Goal: Task Accomplishment & Management: Manage account settings

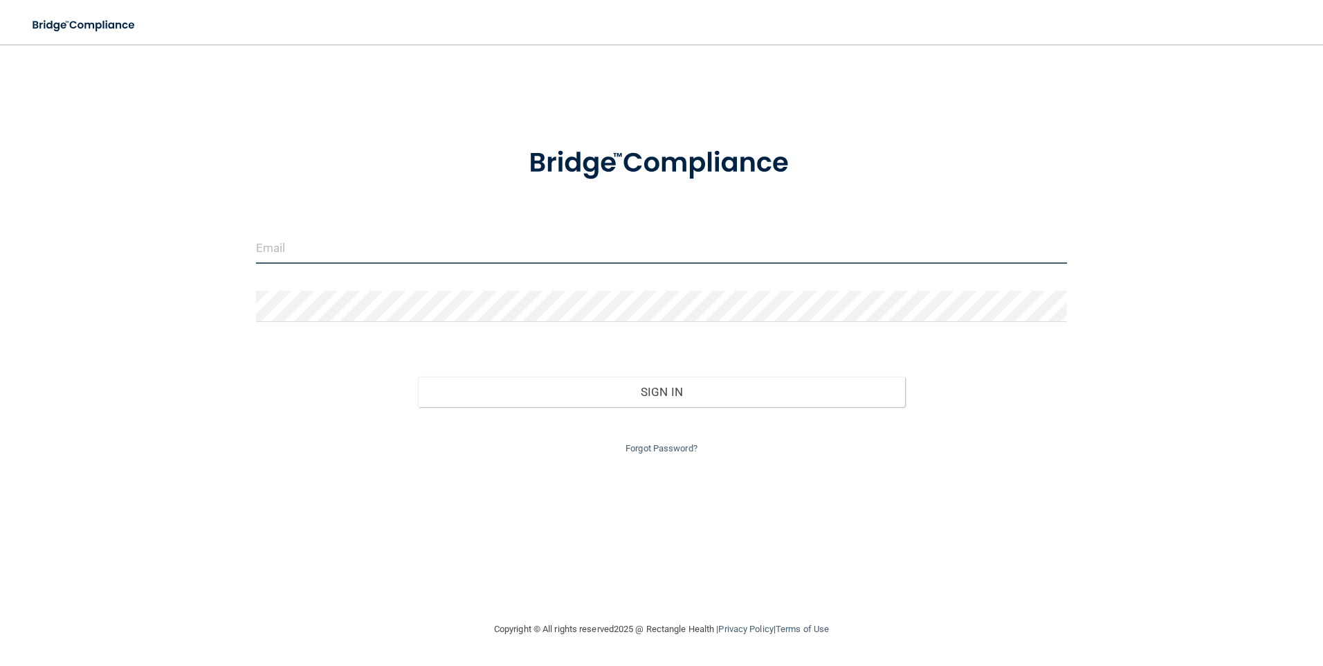
type input "[EMAIL_ADDRESS][DOMAIN_NAME]"
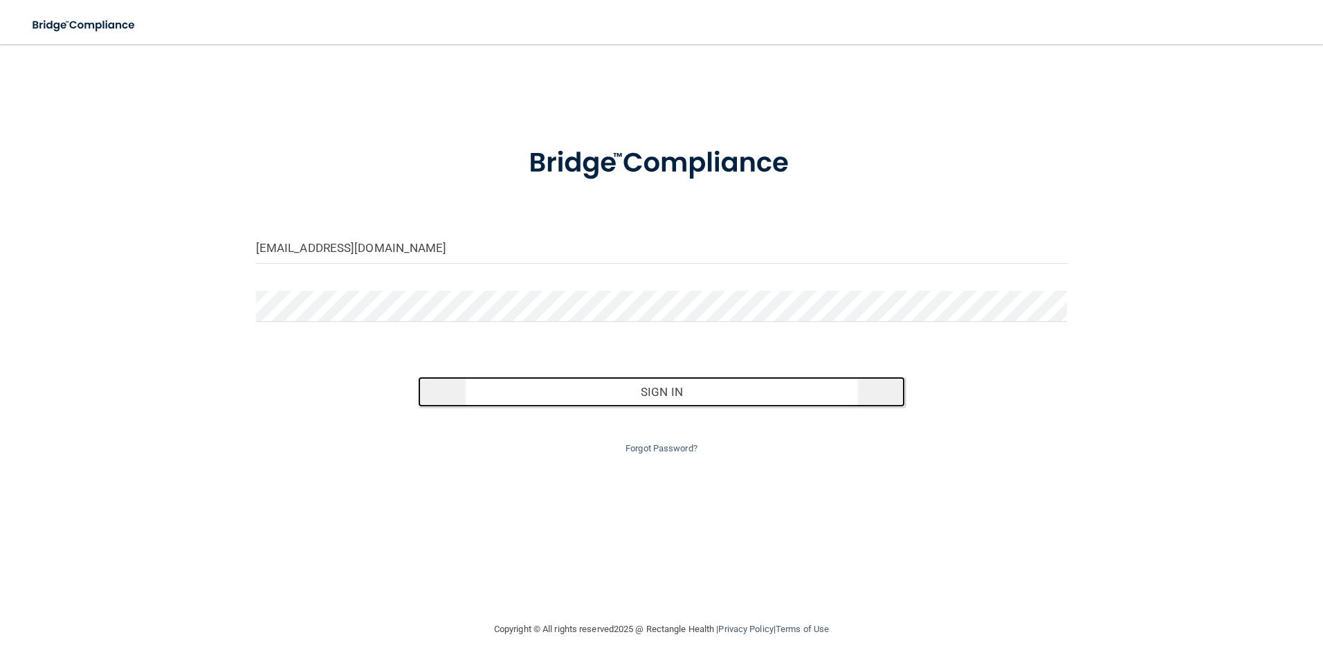
click at [659, 396] on button "Sign In" at bounding box center [661, 391] width 487 height 30
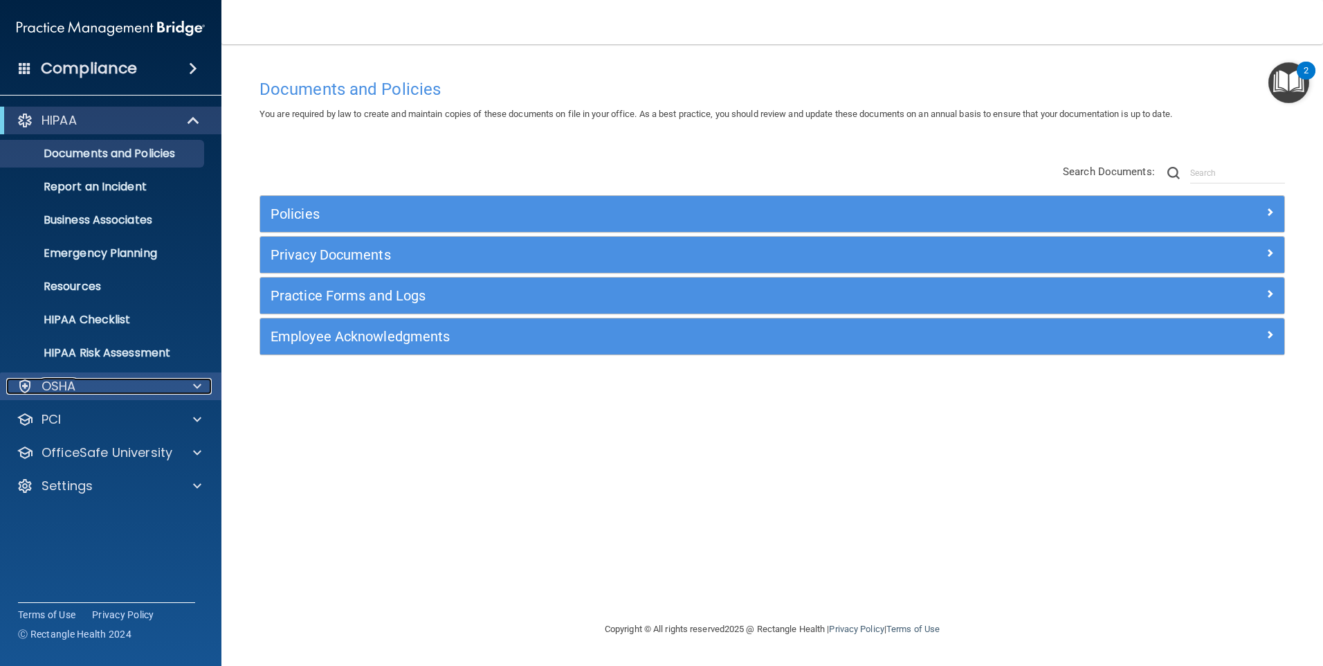
click at [80, 389] on div "OSHA" at bounding box center [92, 386] width 172 height 17
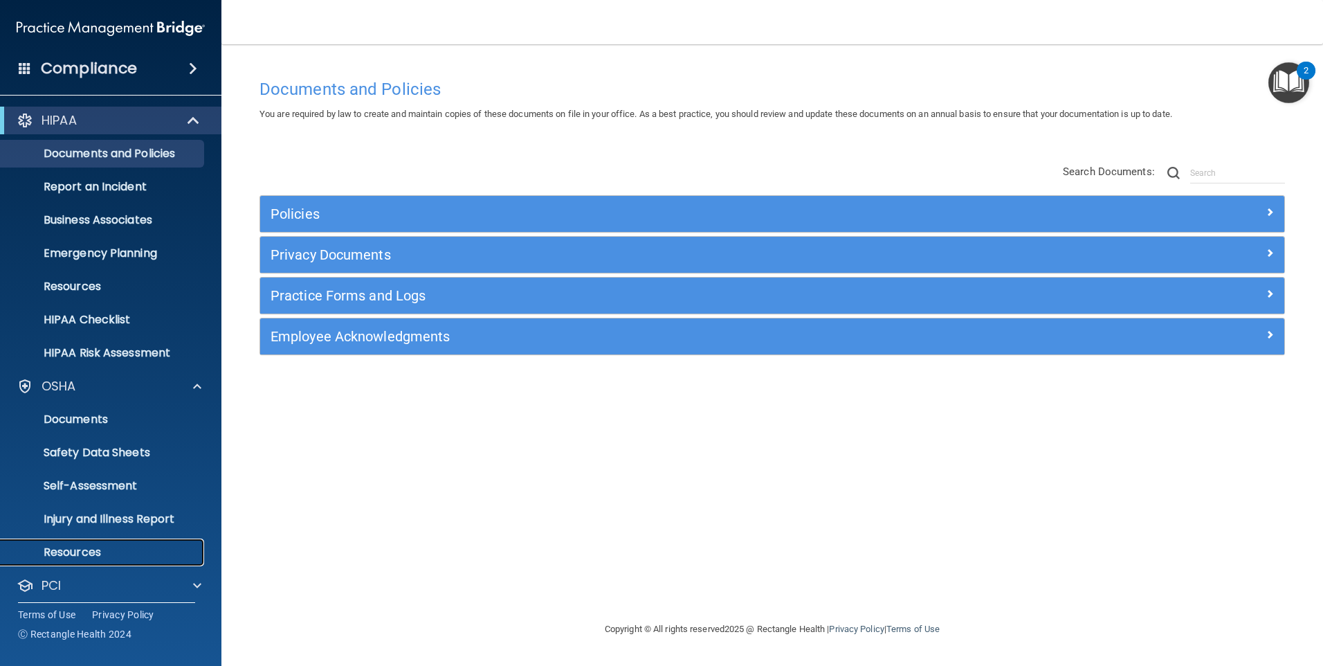
click at [83, 553] on p "Resources" at bounding box center [103, 552] width 189 height 14
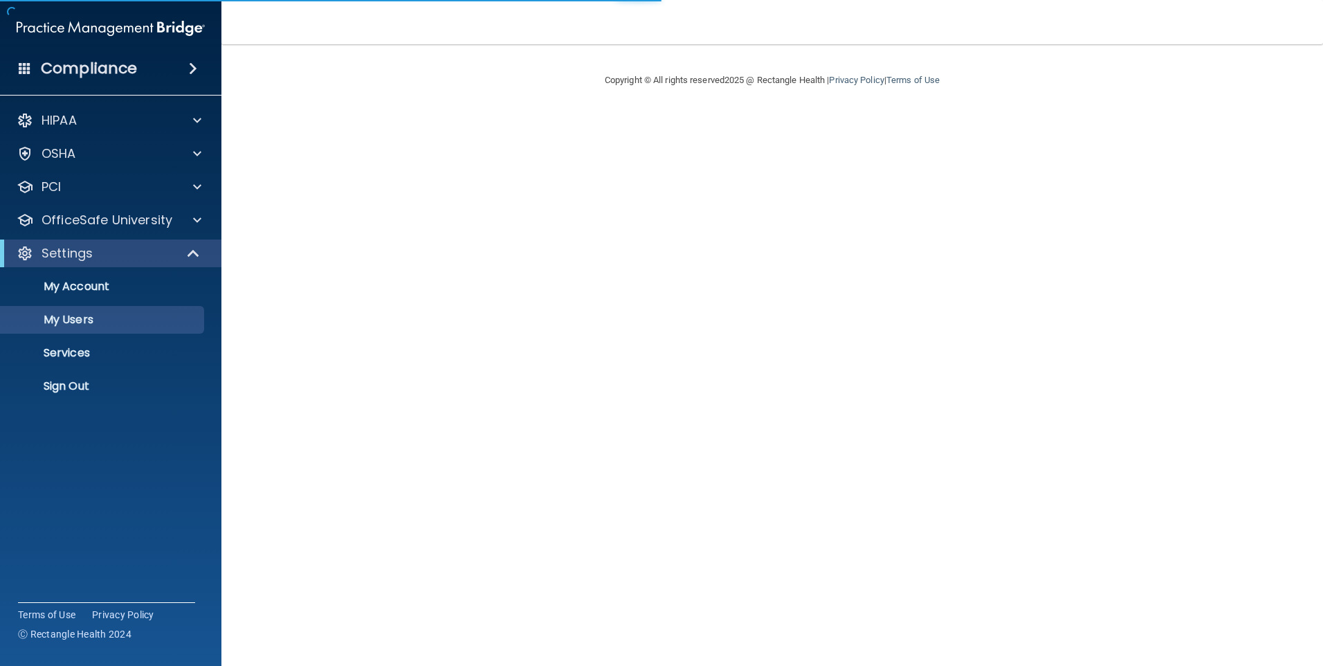
select select "20"
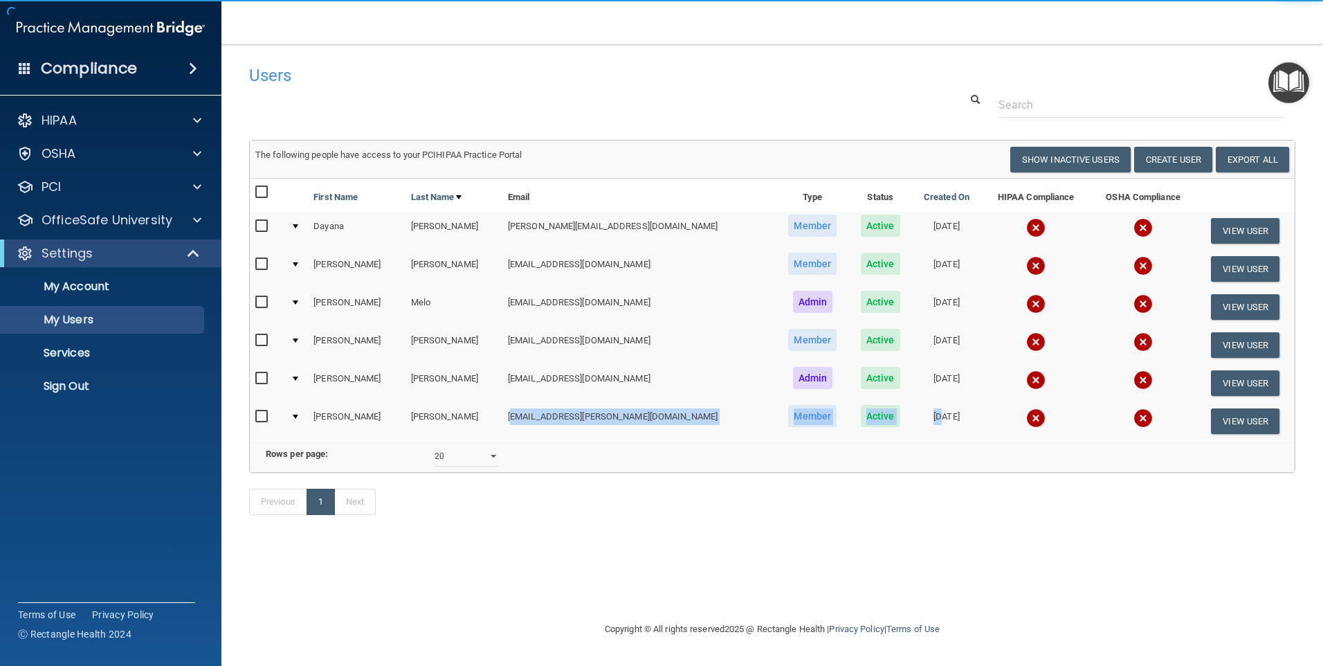
drag, startPoint x: 733, startPoint y: 414, endPoint x: 1045, endPoint y: 405, distance: 311.5
click at [1022, 408] on tr "[PERSON_NAME] [EMAIL_ADDRESS][PERSON_NAME][DOMAIN_NAME] Member Active [DATE] Vi…" at bounding box center [772, 420] width 1045 height 37
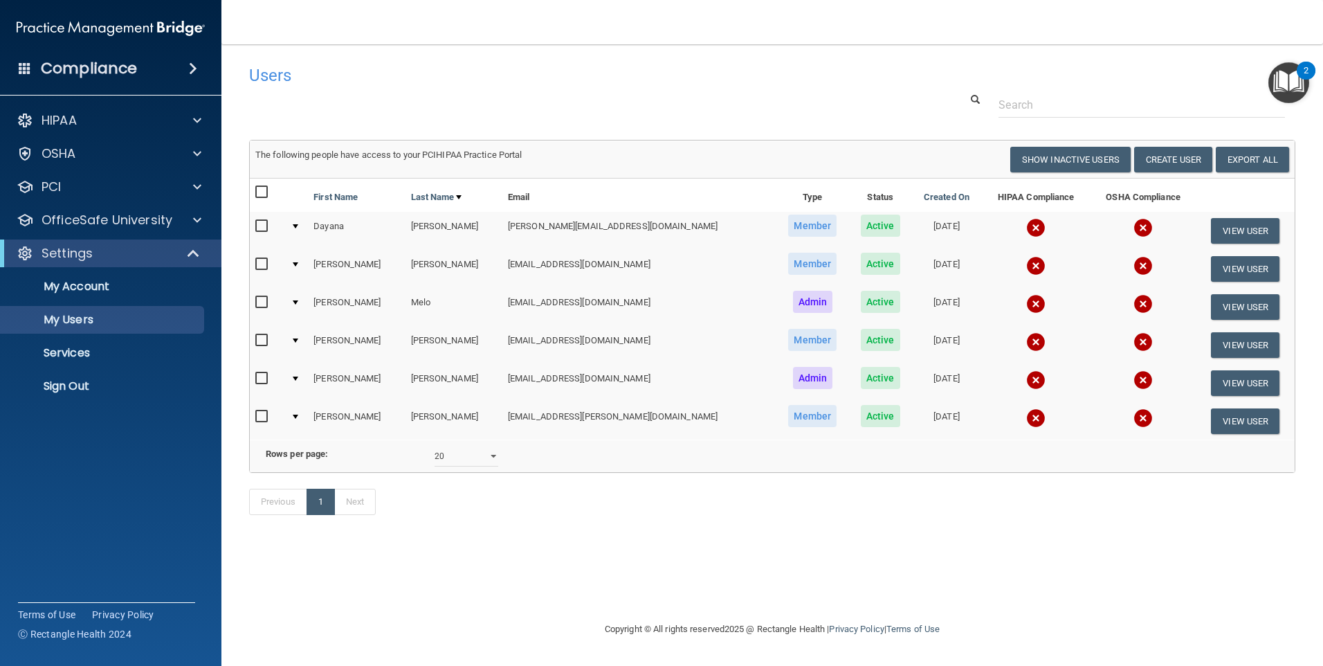
drag, startPoint x: 856, startPoint y: 477, endPoint x: 840, endPoint y: 470, distance: 17.4
click at [851, 473] on td "Rows per page: 10 20 30 40 all" at bounding box center [772, 456] width 1045 height 33
drag, startPoint x: 262, startPoint y: 416, endPoint x: 272, endPoint y: 412, distance: 10.9
click at [263, 414] on input "checkbox" at bounding box center [263, 416] width 16 height 11
checkbox input "true"
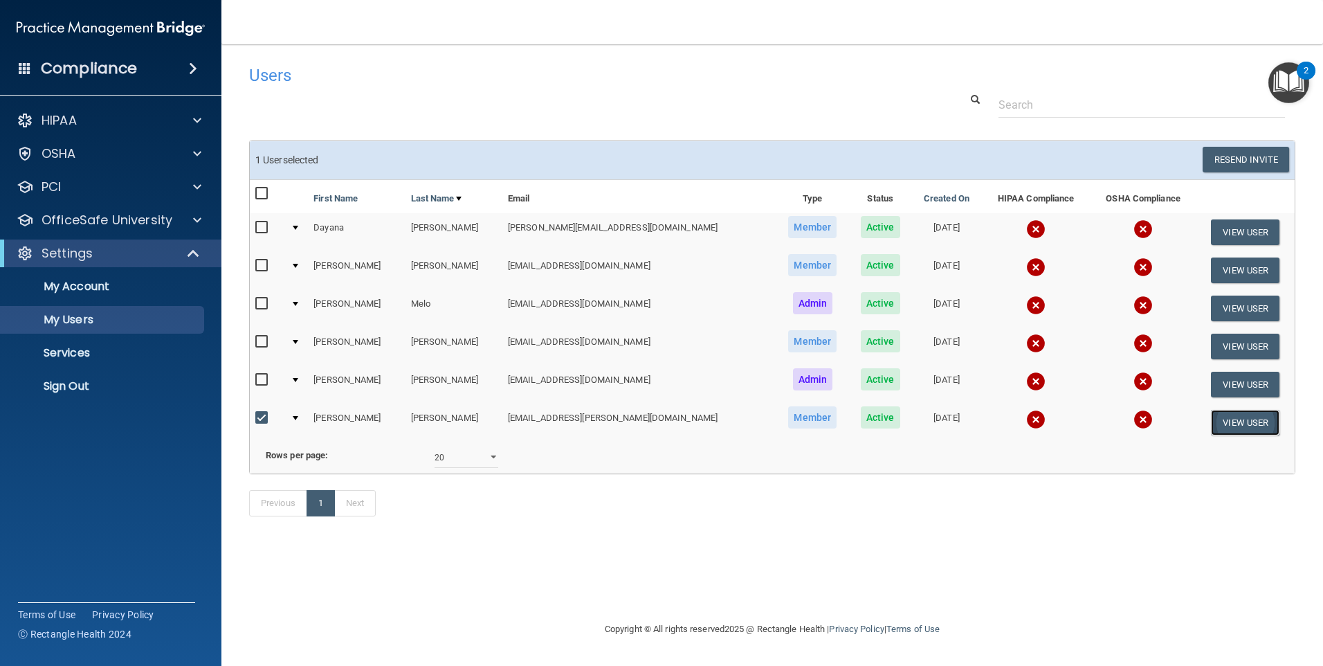
click at [1229, 423] on button "View User" at bounding box center [1245, 423] width 68 height 26
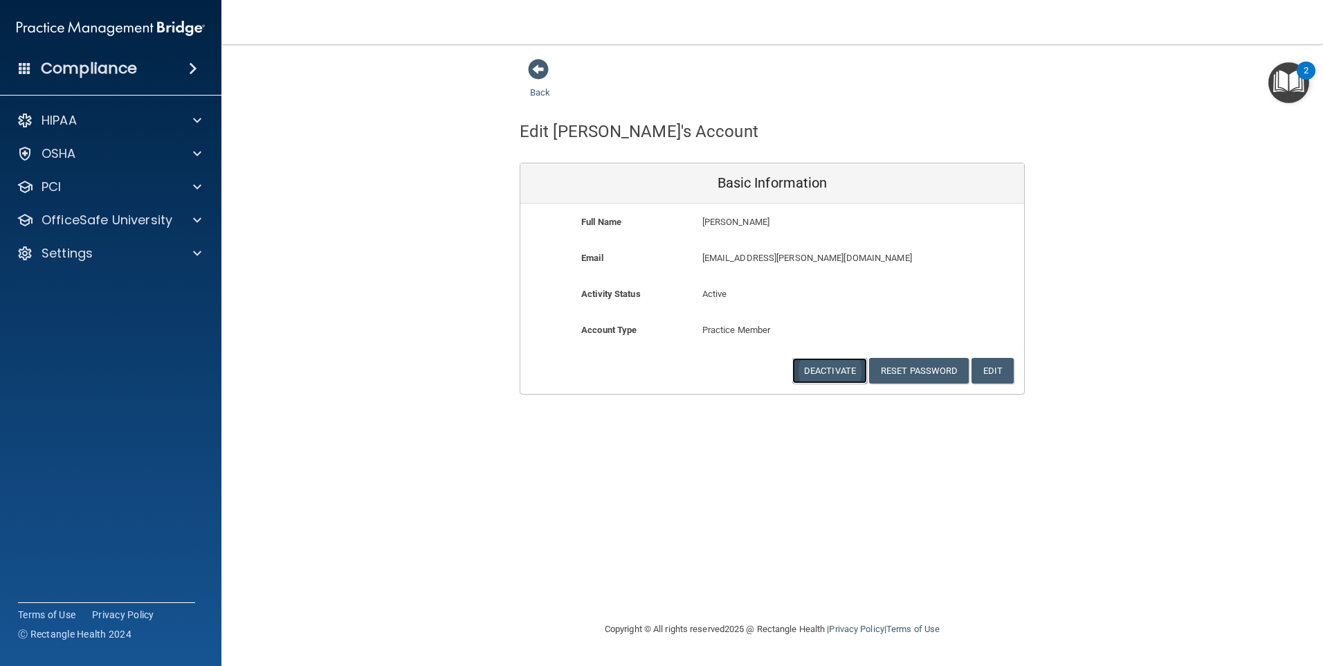
click at [838, 373] on button "Deactivate" at bounding box center [829, 371] width 75 height 26
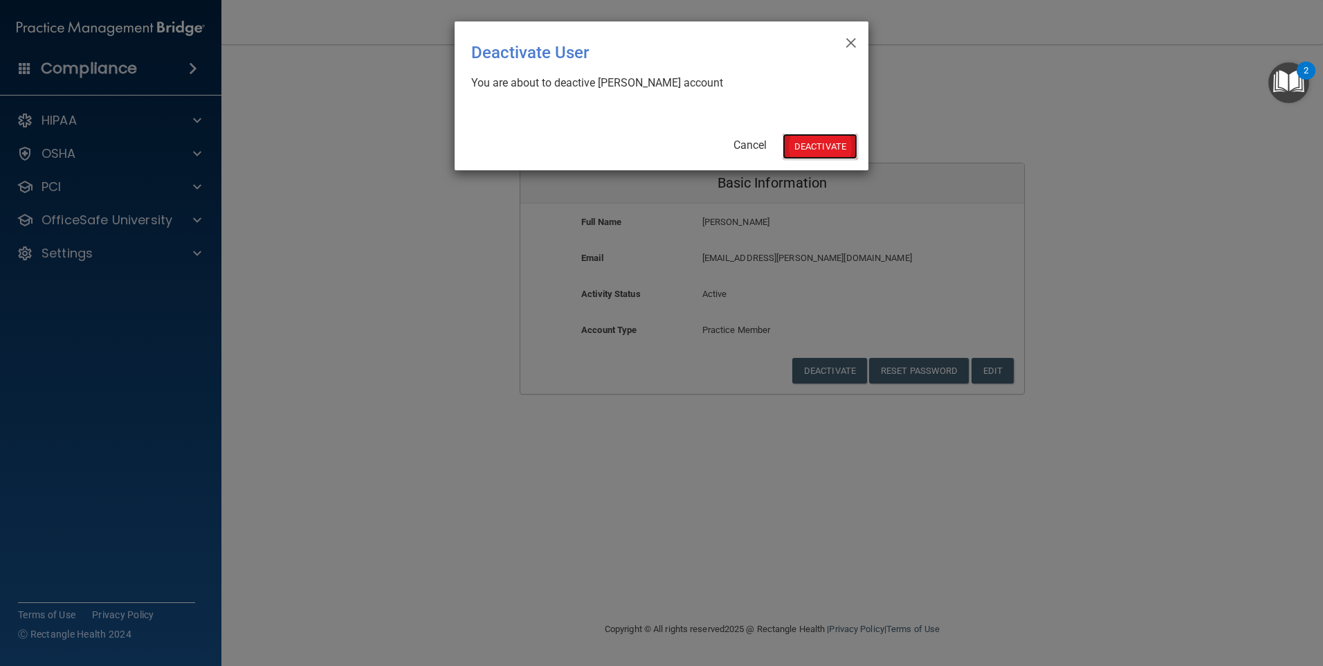
click at [803, 142] on button "Deactivate" at bounding box center [820, 147] width 75 height 26
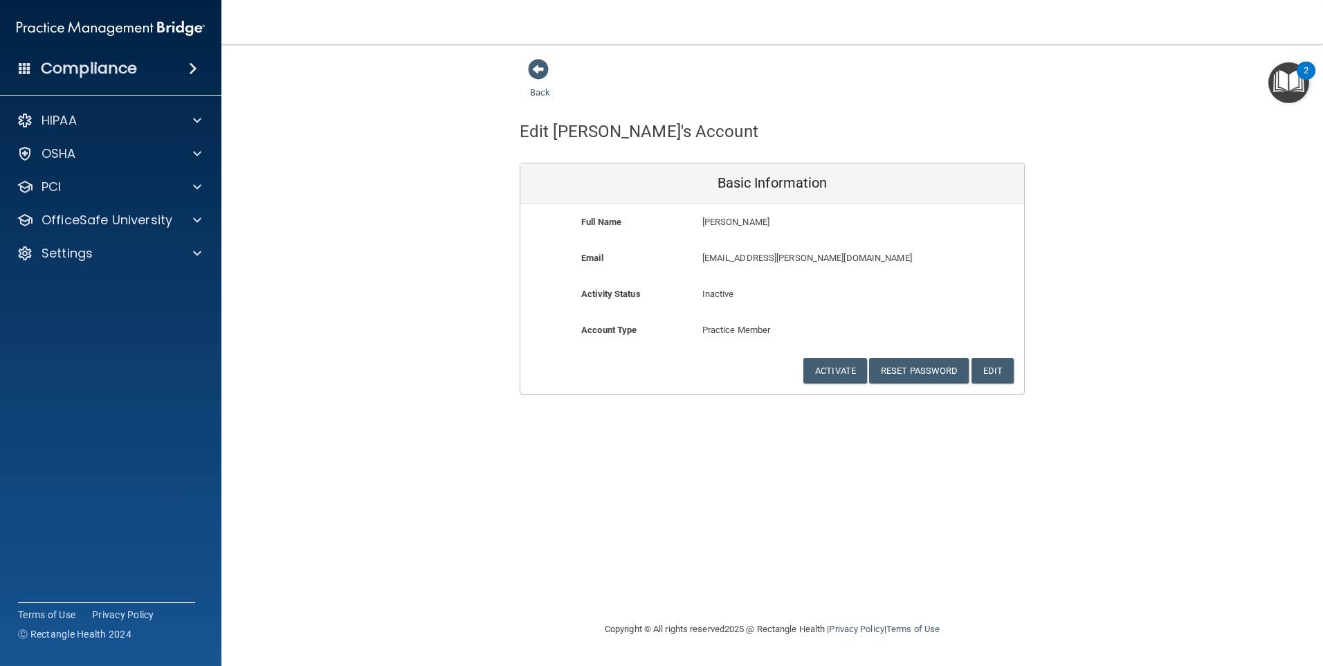
click at [644, 339] on div "Account Type Practice Member Admin Member Financial Institution Business Associ…" at bounding box center [772, 335] width 504 height 26
click at [544, 69] on span at bounding box center [538, 69] width 21 height 21
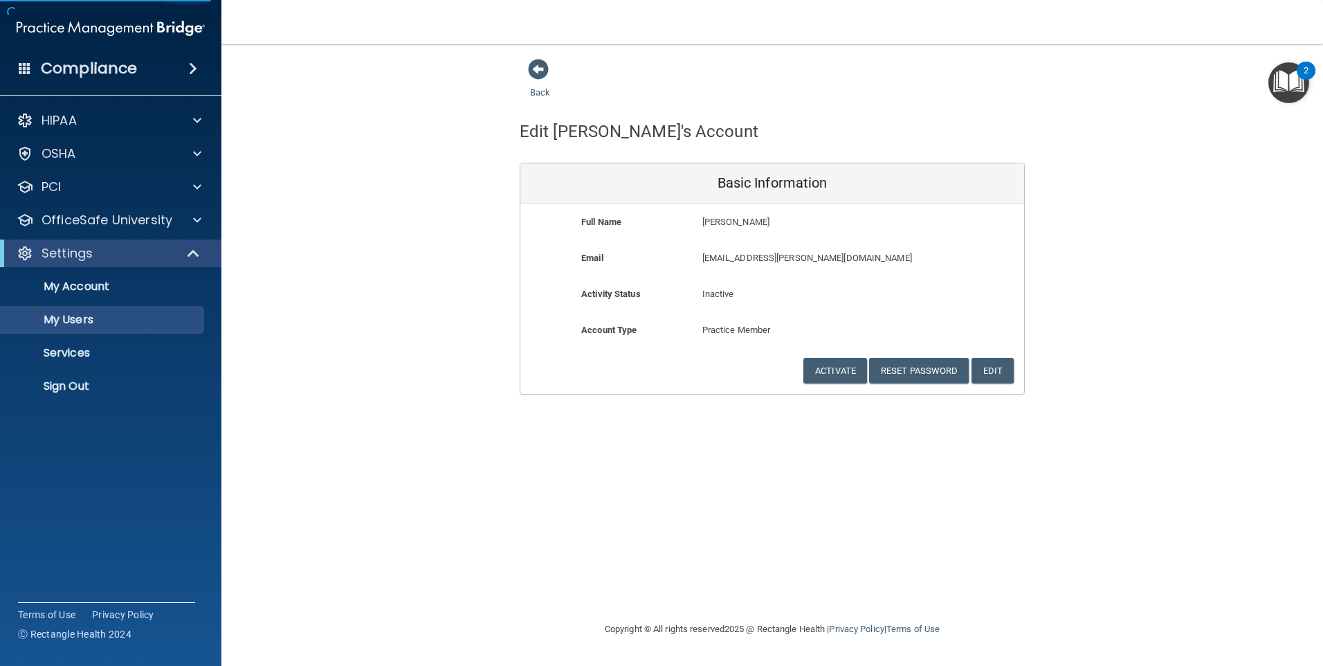
select select "20"
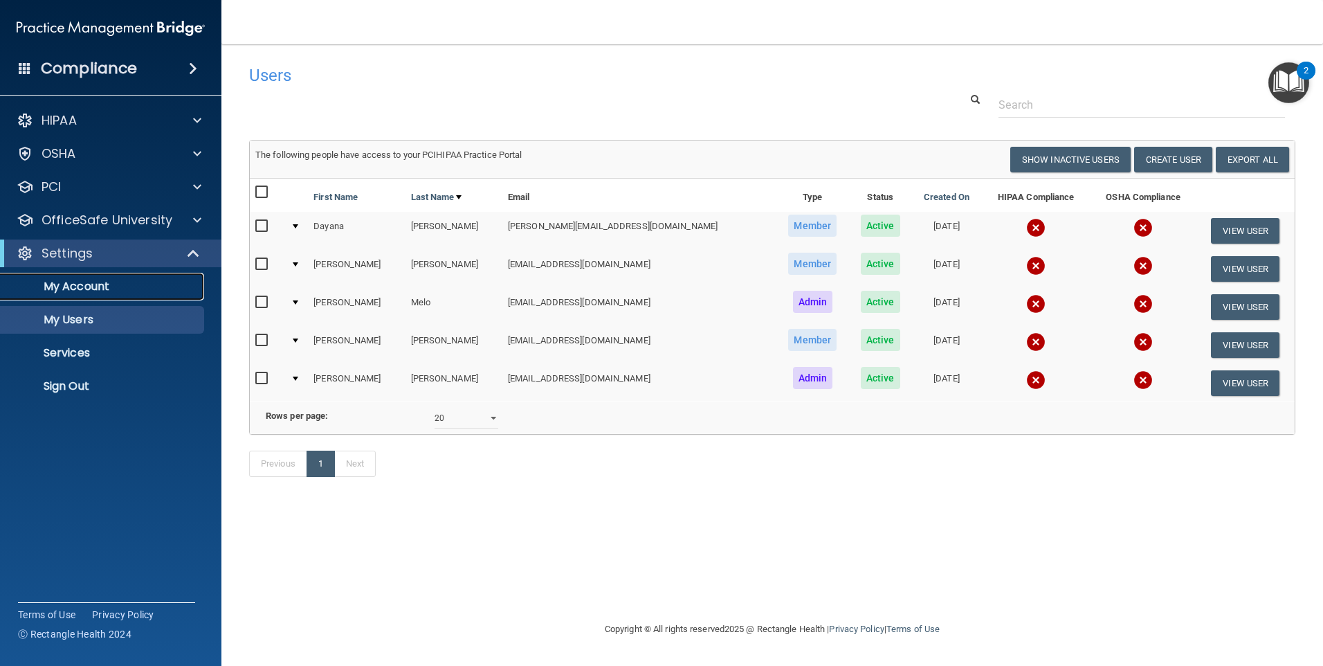
click at [86, 295] on link "My Account" at bounding box center [95, 287] width 218 height 28
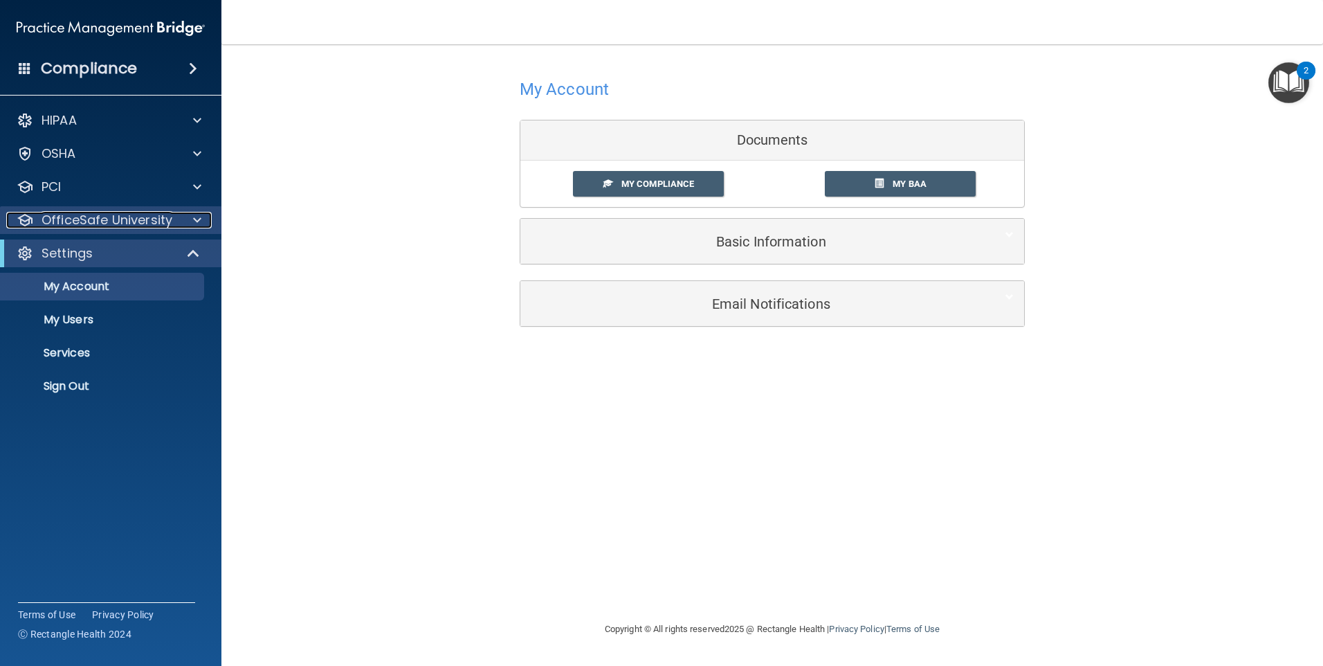
click at [80, 219] on p "OfficeSafe University" at bounding box center [107, 220] width 131 height 17
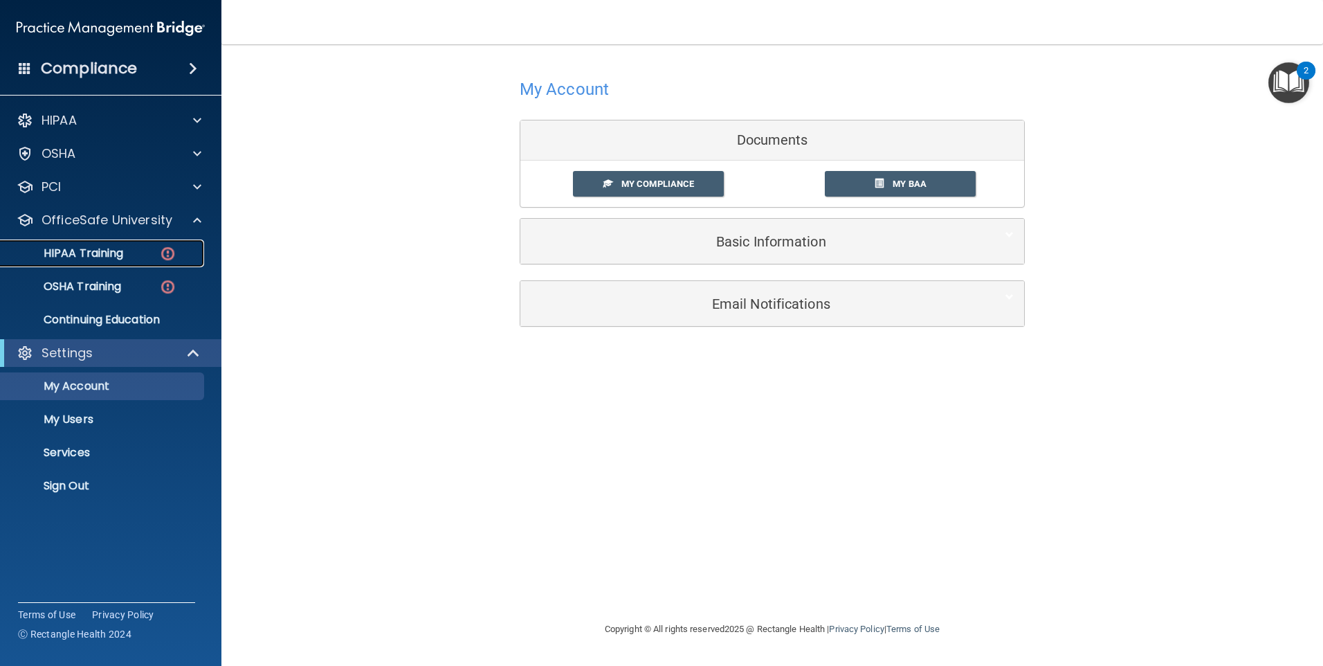
click at [93, 249] on p "HIPAA Training" at bounding box center [66, 253] width 114 height 14
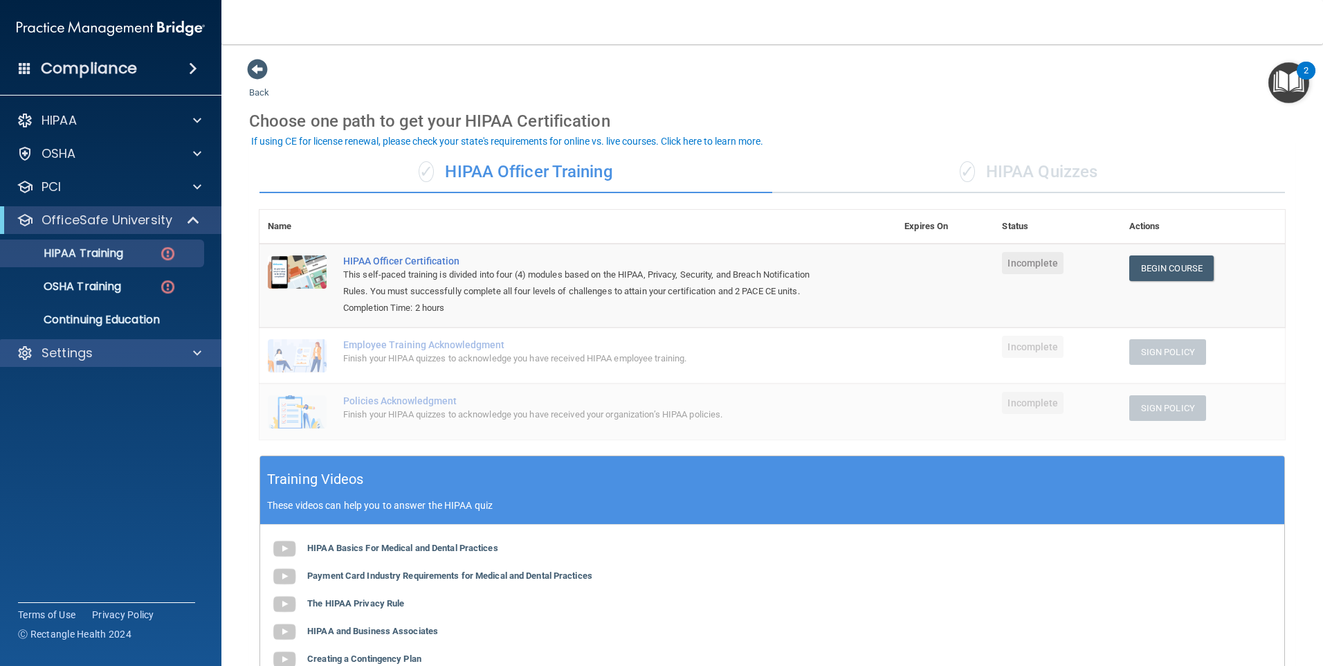
click at [67, 339] on div "Settings" at bounding box center [111, 353] width 222 height 28
drag, startPoint x: 67, startPoint y: 339, endPoint x: 76, endPoint y: 355, distance: 18.3
click at [76, 355] on p "Settings" at bounding box center [67, 353] width 51 height 17
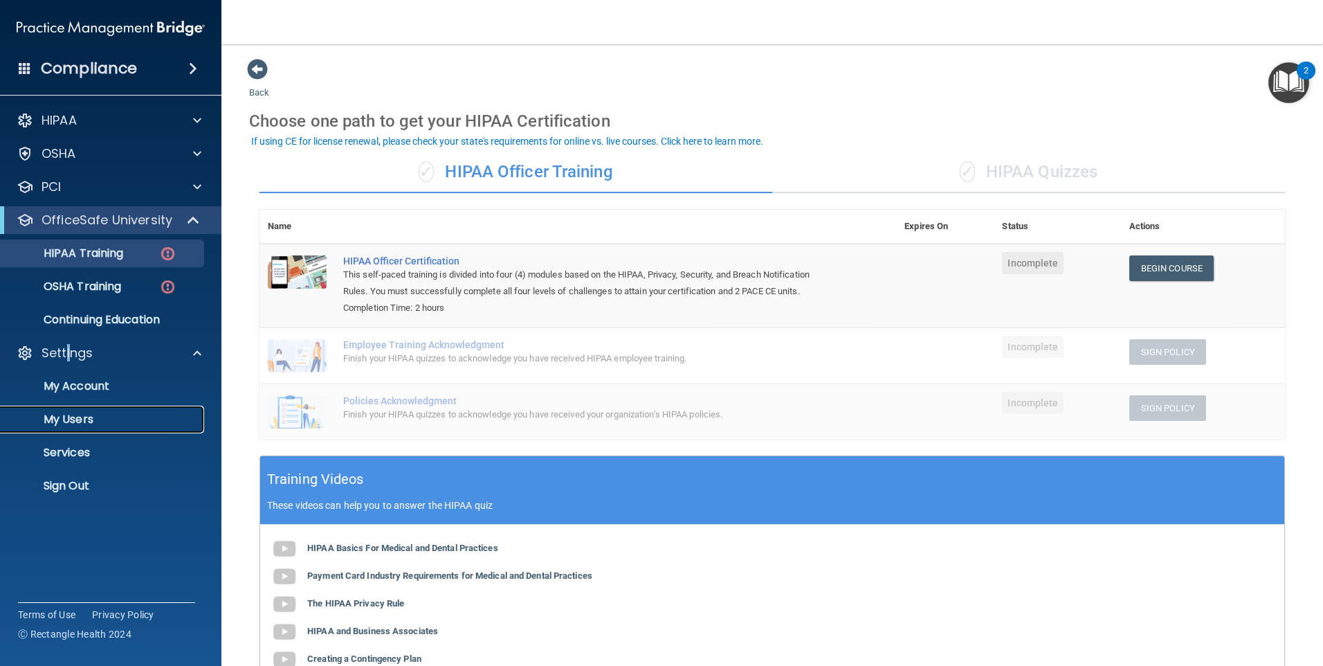
click at [70, 415] on p "My Users" at bounding box center [103, 419] width 189 height 14
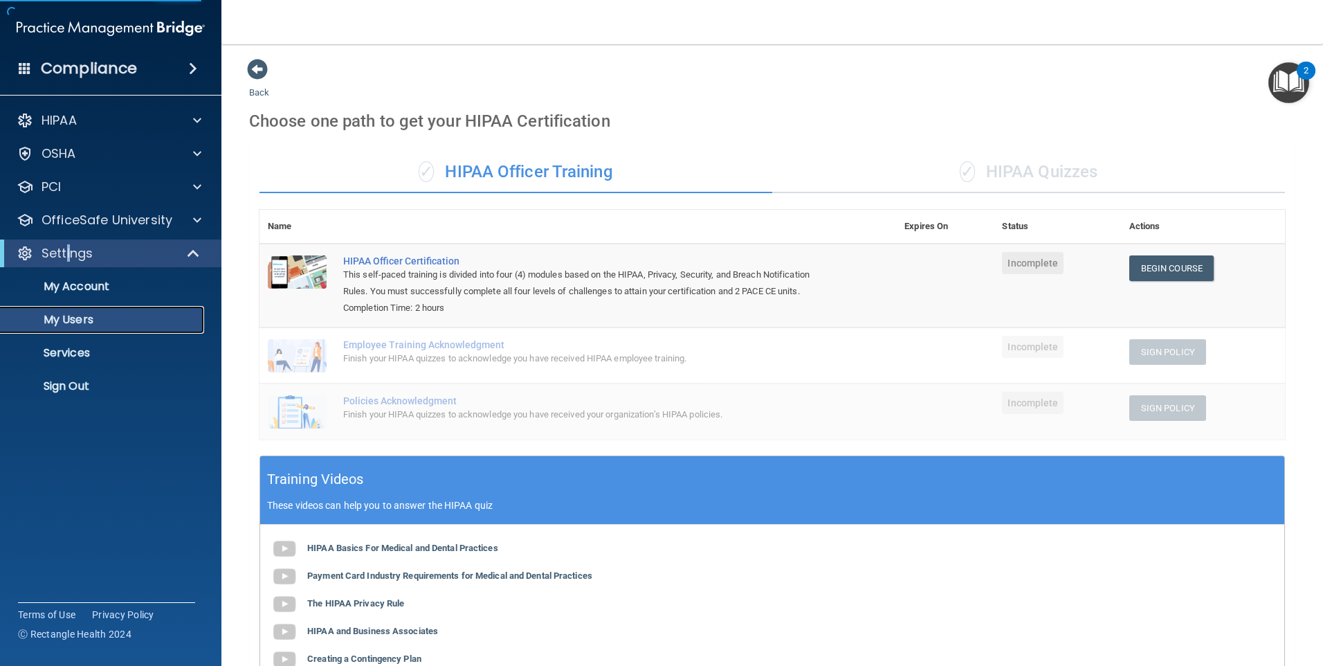
select select "20"
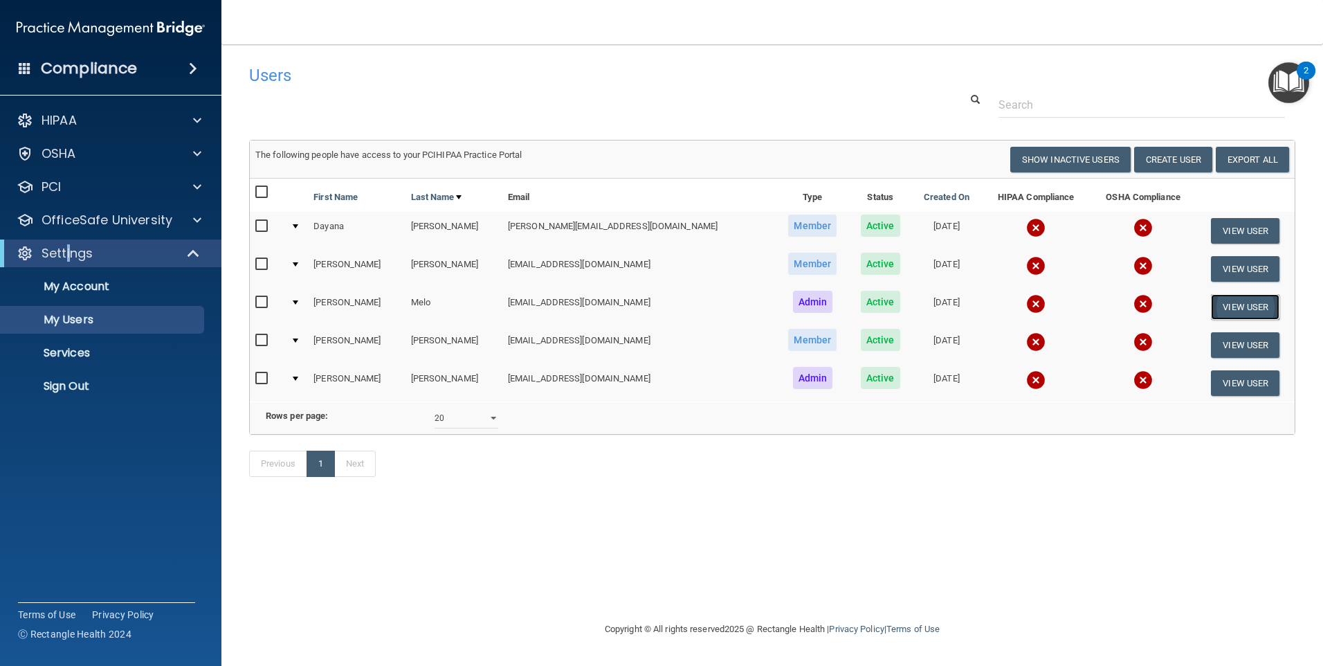
click at [1234, 302] on button "View User" at bounding box center [1245, 307] width 68 height 26
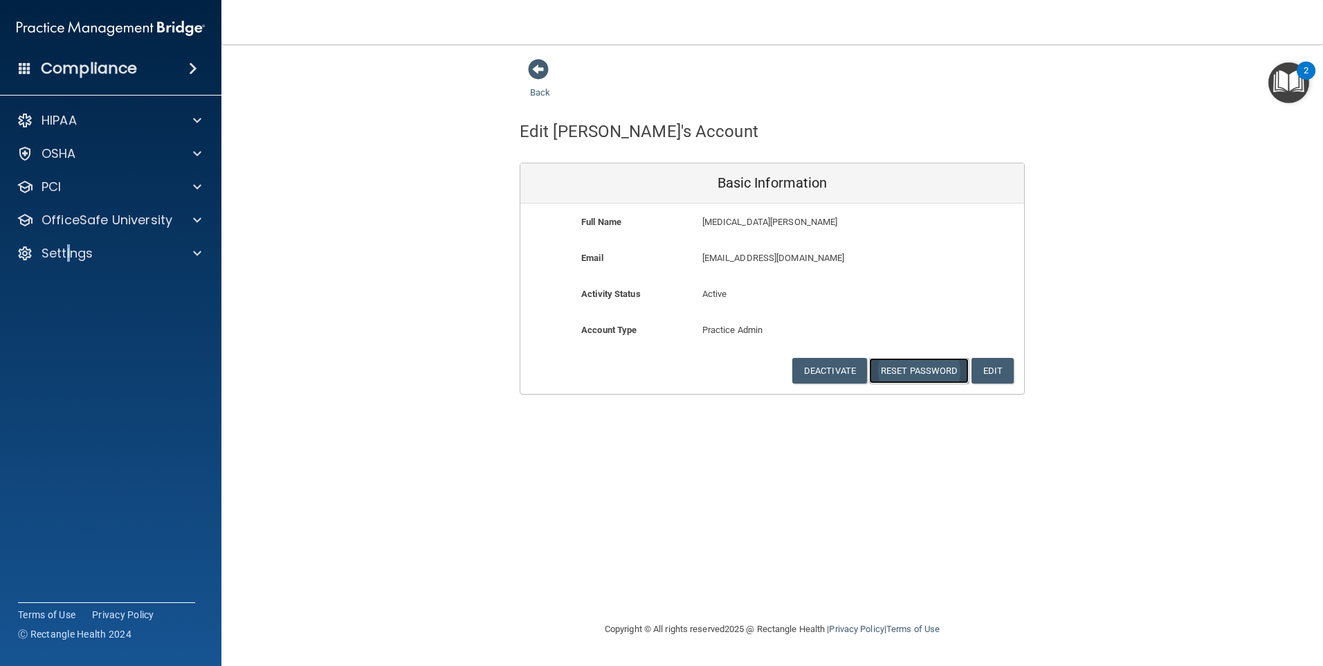
click at [906, 372] on button "Reset Password" at bounding box center [919, 371] width 100 height 26
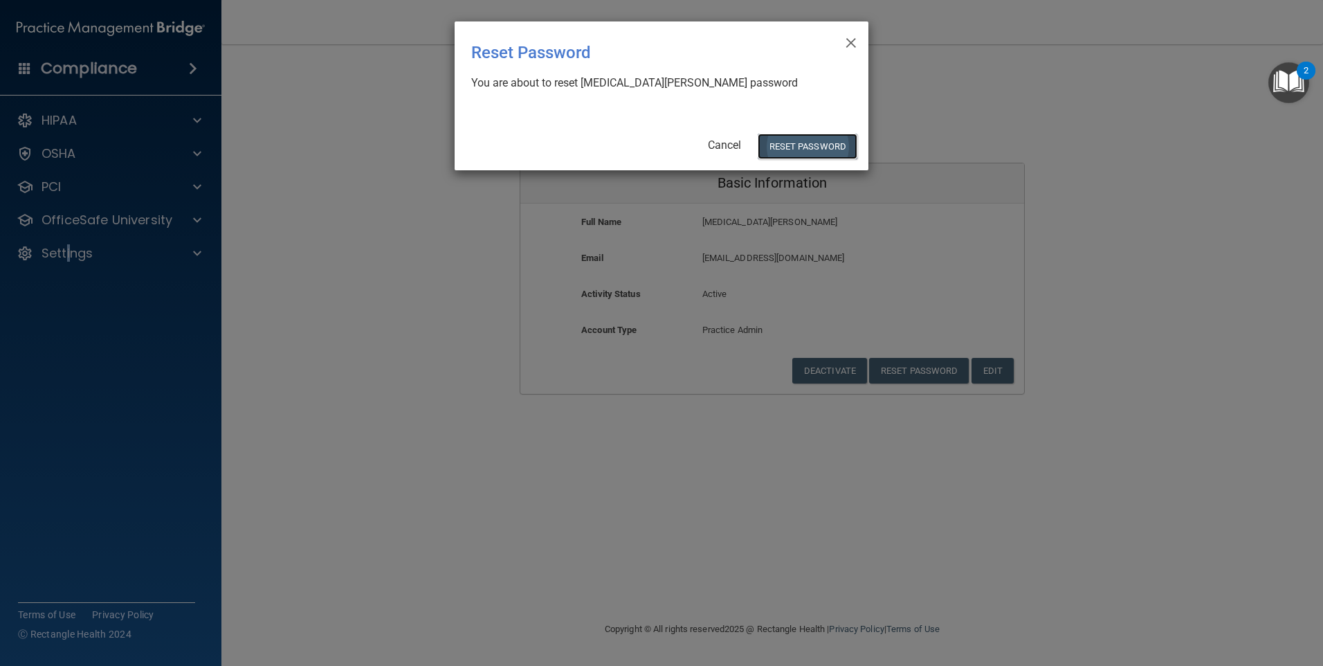
click at [798, 141] on button "Reset Password" at bounding box center [808, 147] width 100 height 26
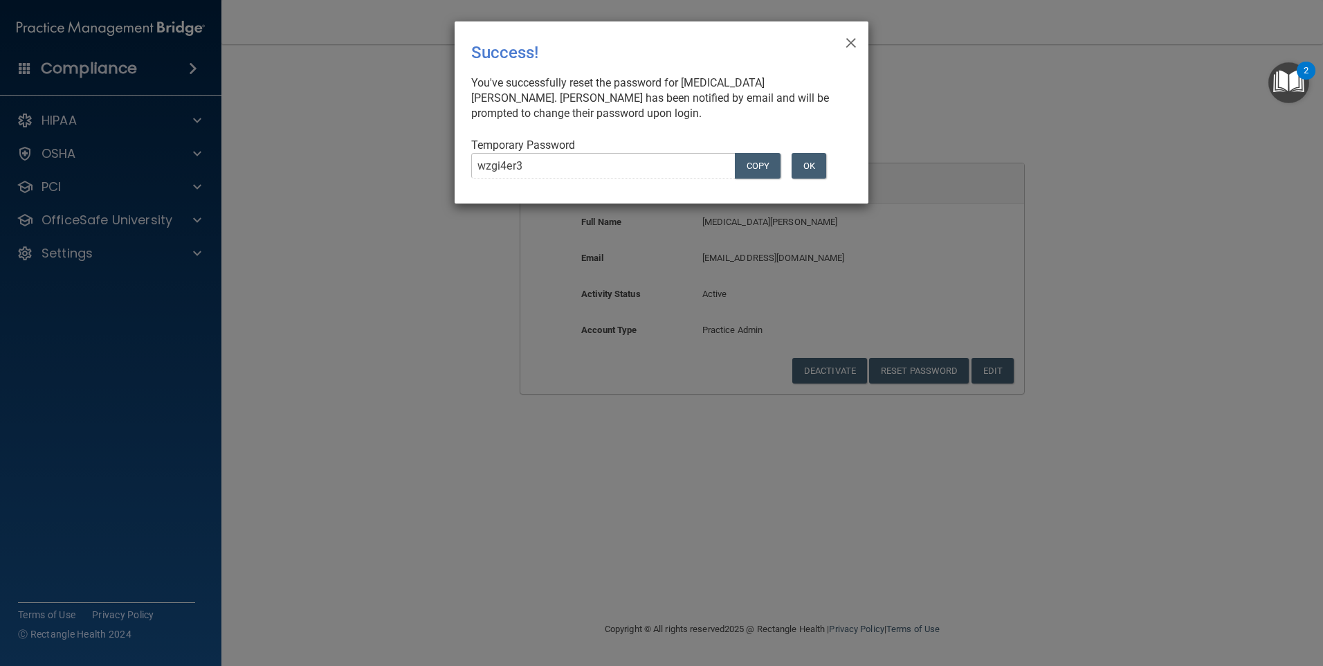
click at [459, 163] on div "× Close Success! You've successfully reset the password for Yasmin Melo. Yasmin…" at bounding box center [662, 112] width 414 height 182
click at [814, 165] on button "OK" at bounding box center [809, 166] width 35 height 26
